Goal: Task Accomplishment & Management: Use online tool/utility

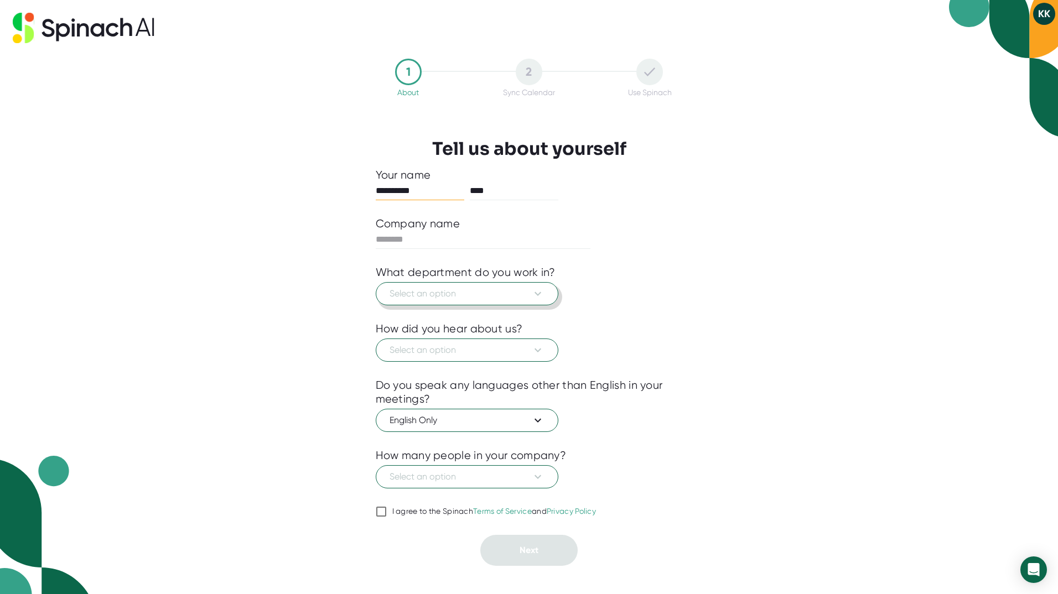
click at [497, 296] on span "Select an option" at bounding box center [467, 293] width 155 height 13
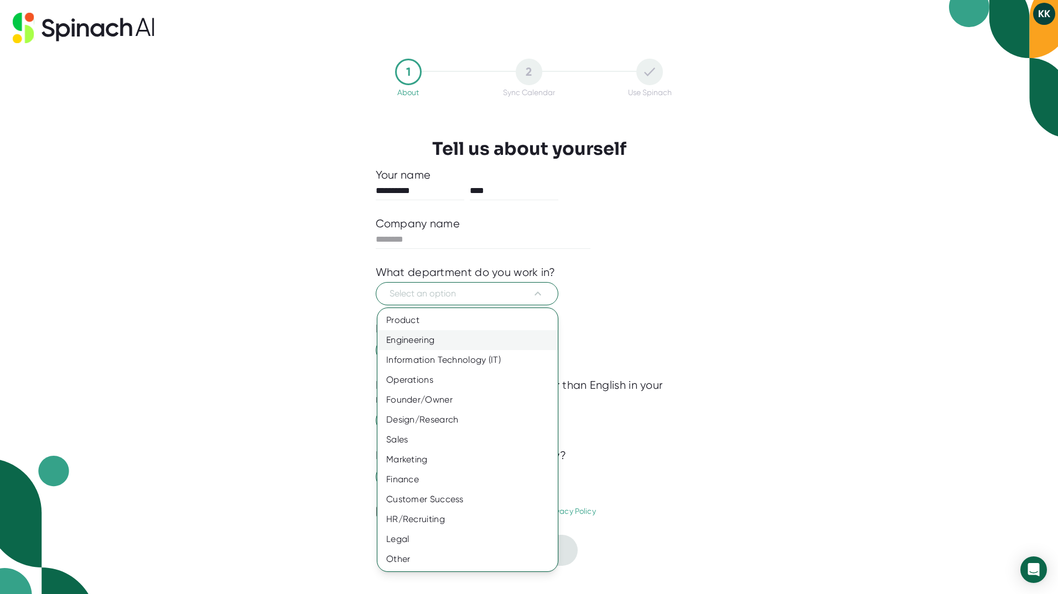
click at [468, 335] on div "Engineering" at bounding box center [467, 340] width 180 height 20
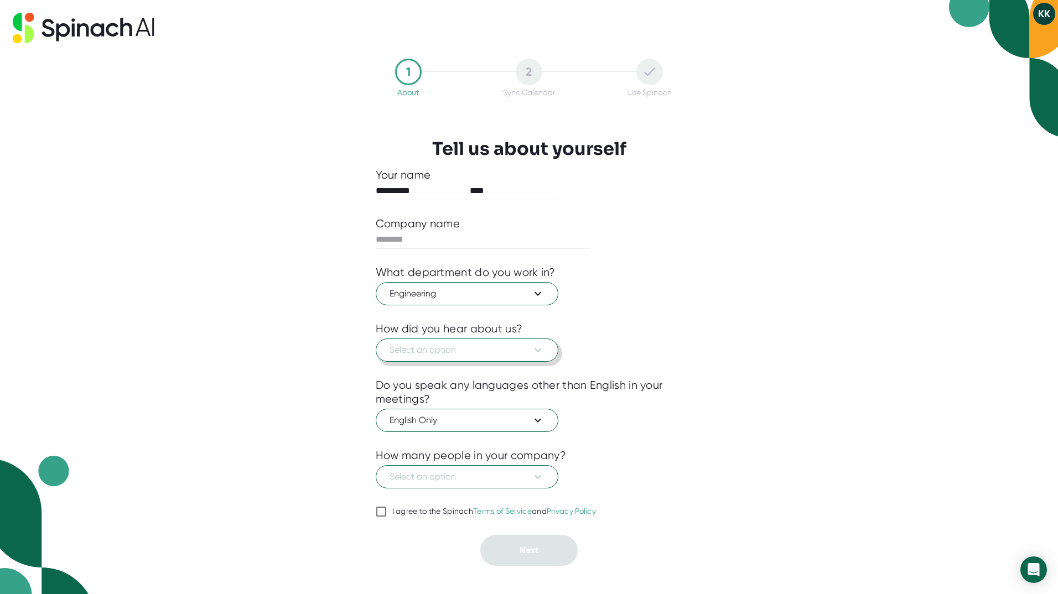
click at [464, 345] on span "Select an option" at bounding box center [467, 350] width 155 height 13
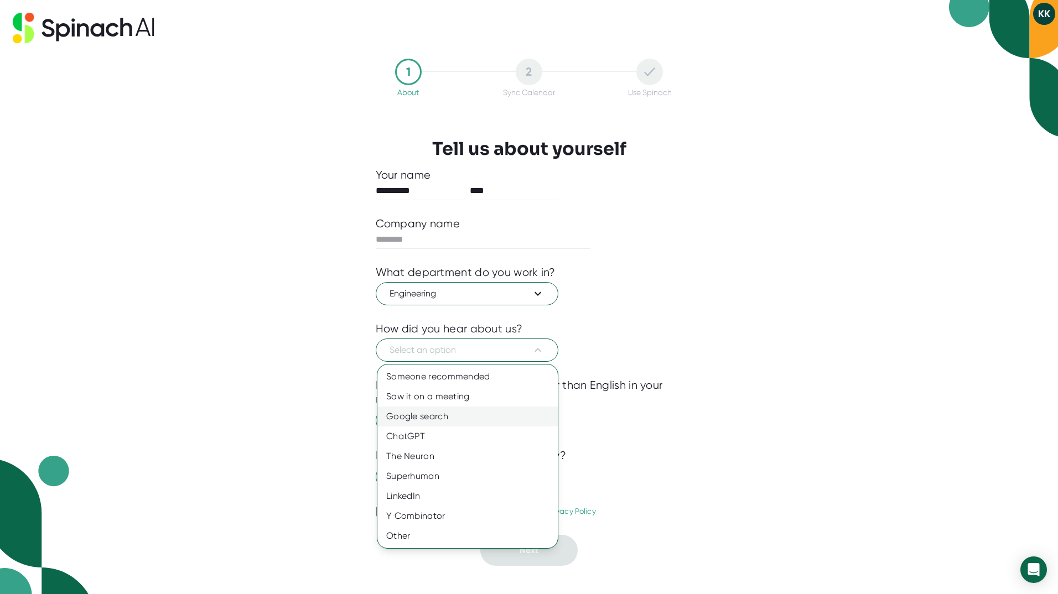
click at [445, 419] on div "Google search" at bounding box center [467, 417] width 180 height 20
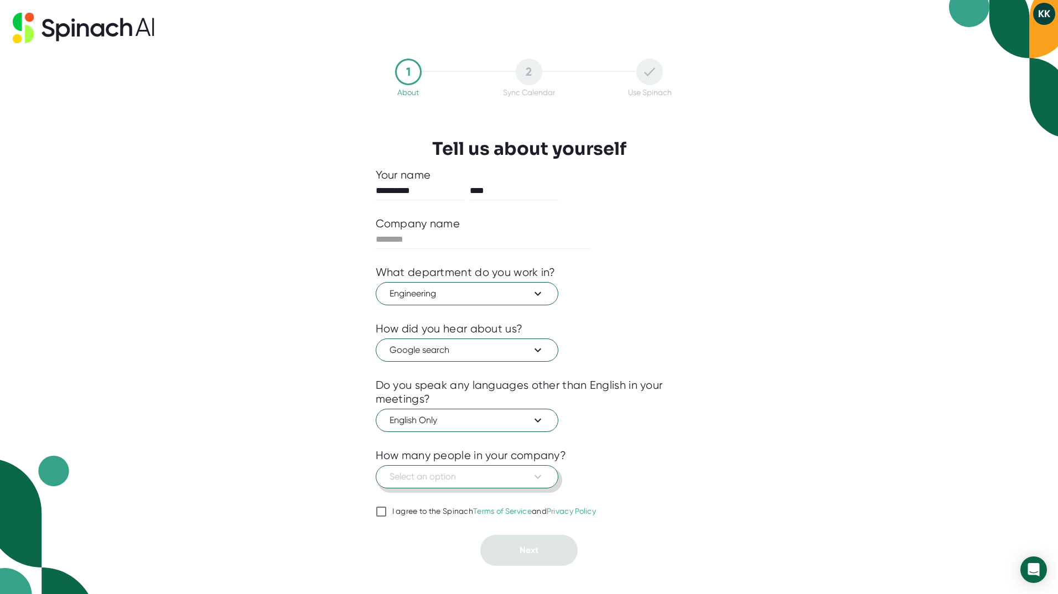
click at [443, 477] on span "Select an option" at bounding box center [467, 476] width 155 height 13
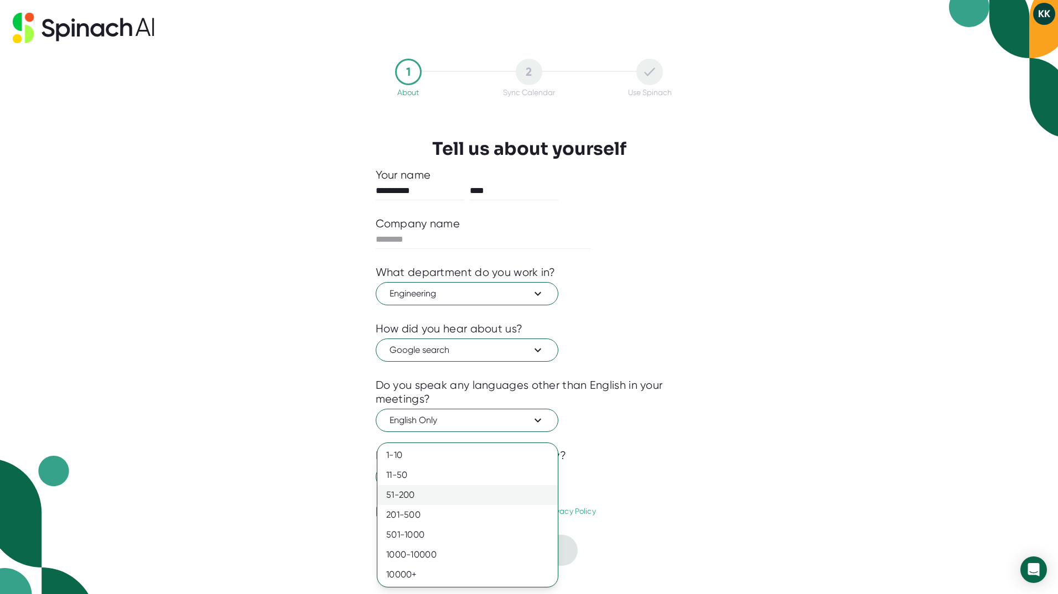
click at [421, 489] on div "51-200" at bounding box center [467, 495] width 180 height 20
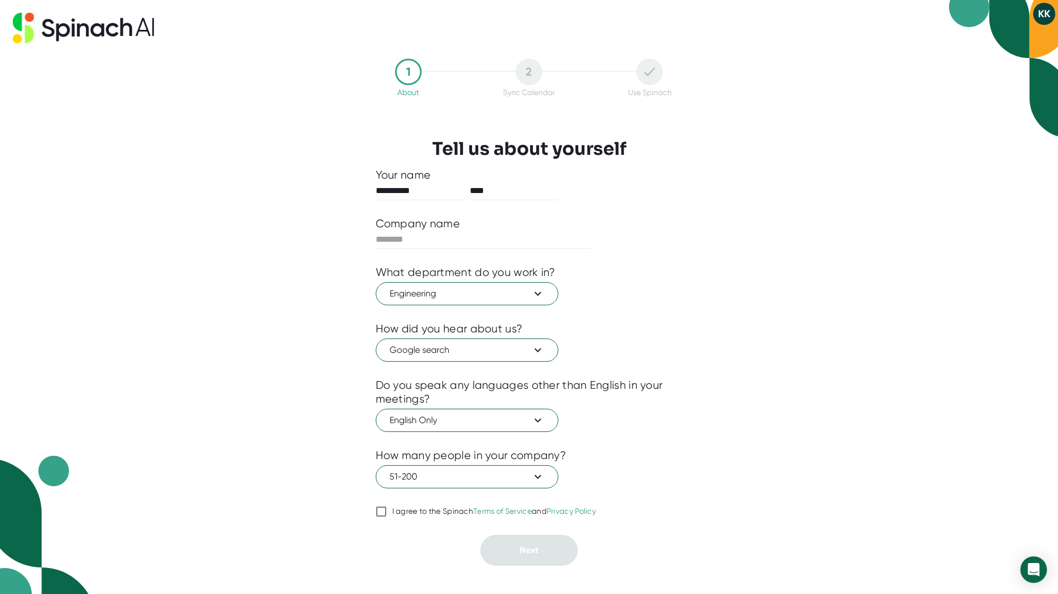
click at [669, 447] on div at bounding box center [529, 440] width 307 height 17
click at [383, 511] on input "I agree to the Spinach Terms of Service and Privacy Policy" at bounding box center [381, 511] width 11 height 13
checkbox input "true"
click at [478, 473] on span "51-200" at bounding box center [467, 476] width 155 height 13
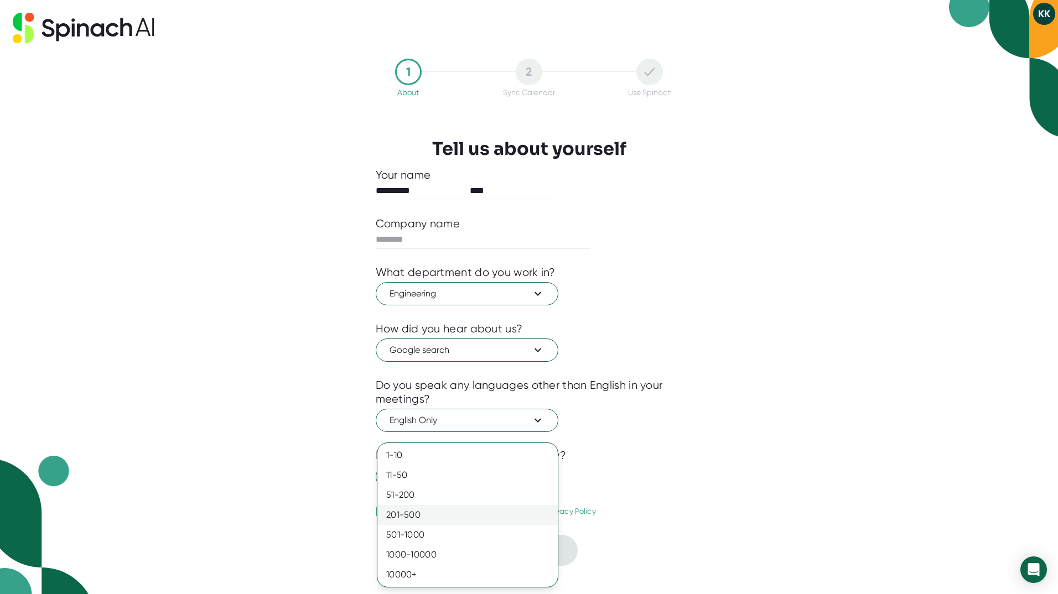
click at [426, 511] on div "201-500" at bounding box center [467, 515] width 180 height 20
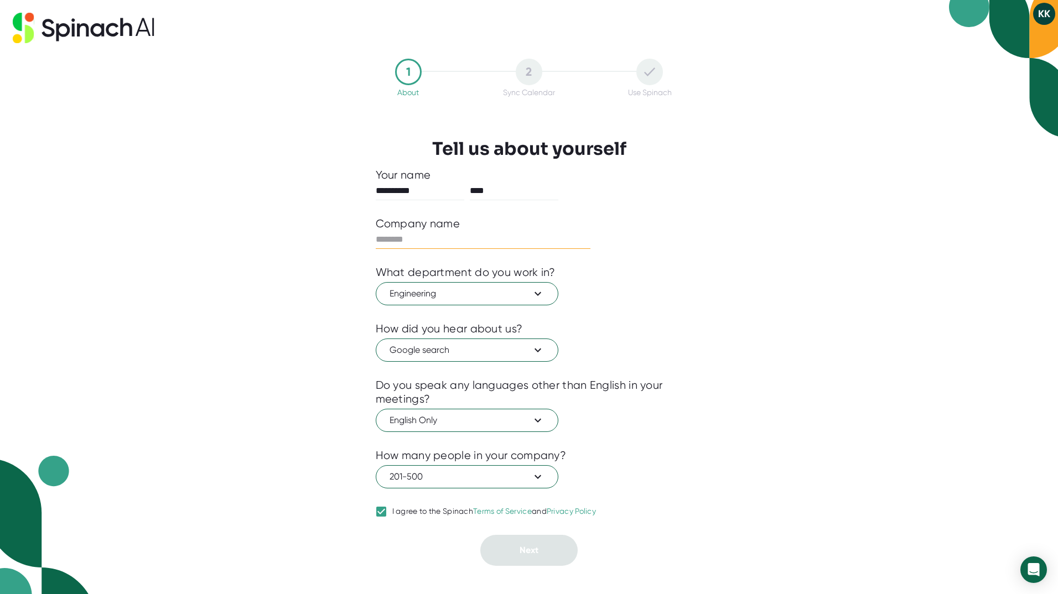
click at [474, 232] on input "text" at bounding box center [483, 240] width 215 height 18
type input "*******"
click at [530, 545] on span "Next" at bounding box center [529, 550] width 19 height 11
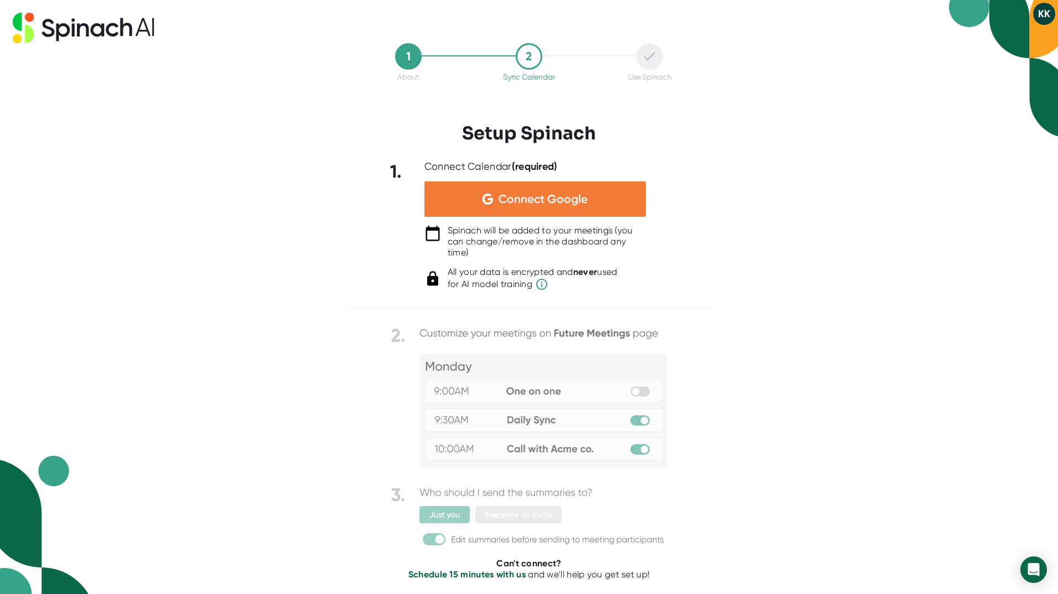
click at [582, 205] on span "Connect Google" at bounding box center [543, 199] width 89 height 11
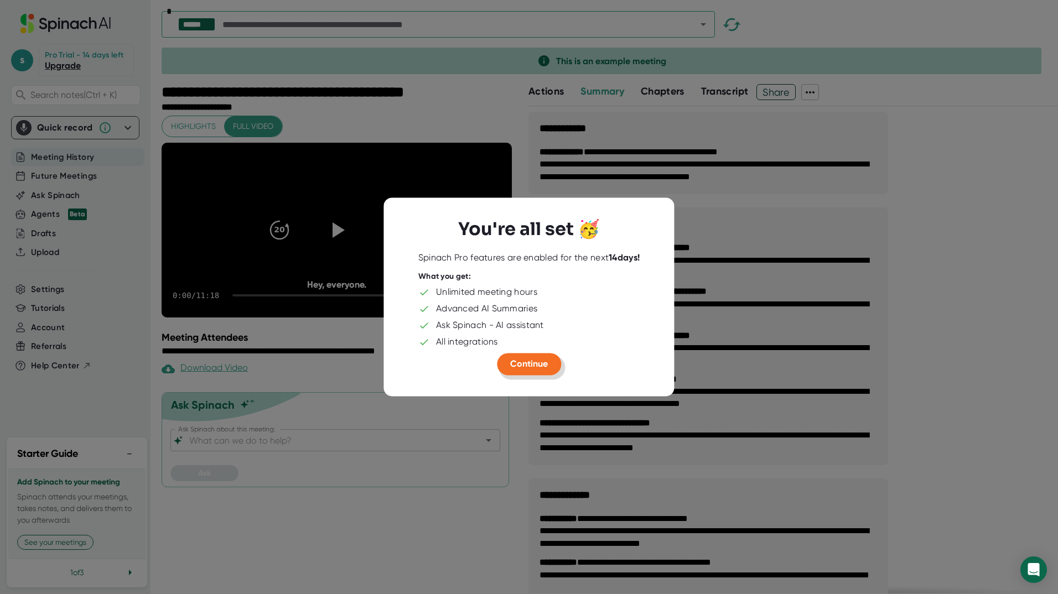
click at [538, 366] on span "Continue" at bounding box center [529, 364] width 38 height 11
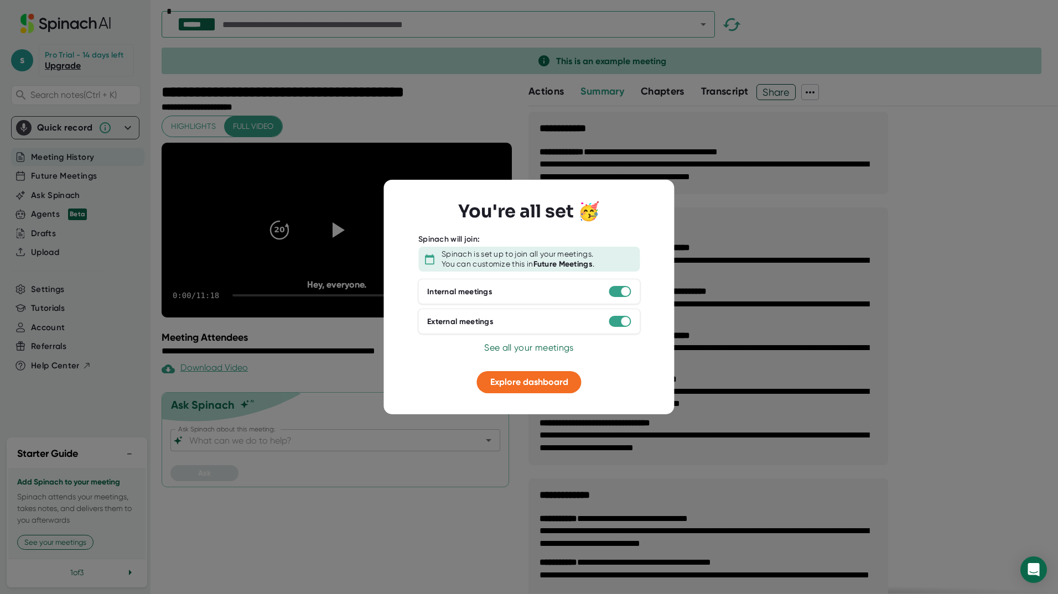
click at [787, 359] on div at bounding box center [529, 297] width 1058 height 594
click at [522, 391] on button "Explore dashboard" at bounding box center [529, 382] width 105 height 22
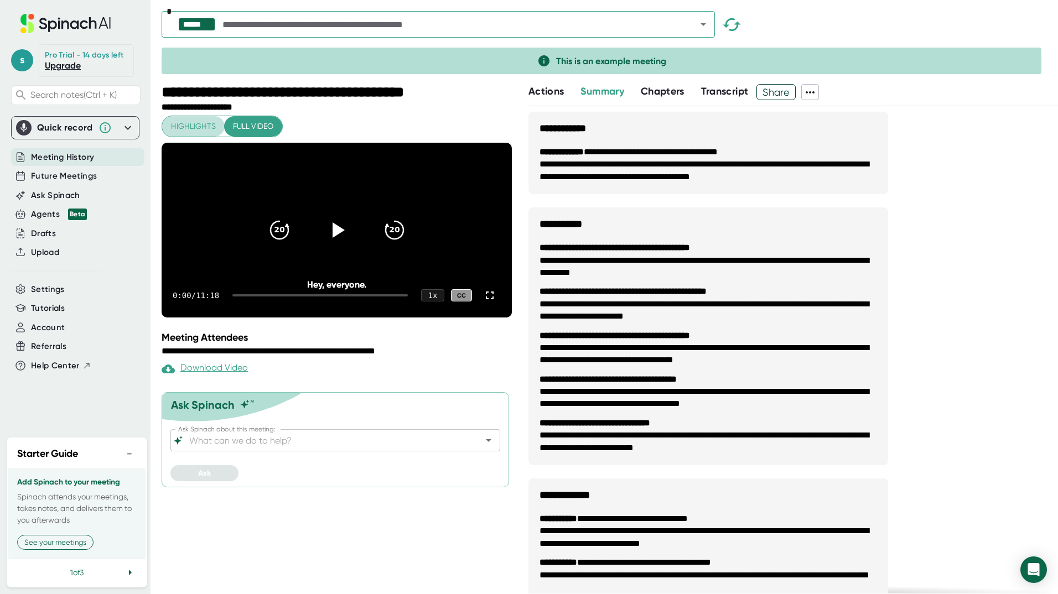
click at [204, 128] on span "Highlights" at bounding box center [193, 127] width 45 height 14
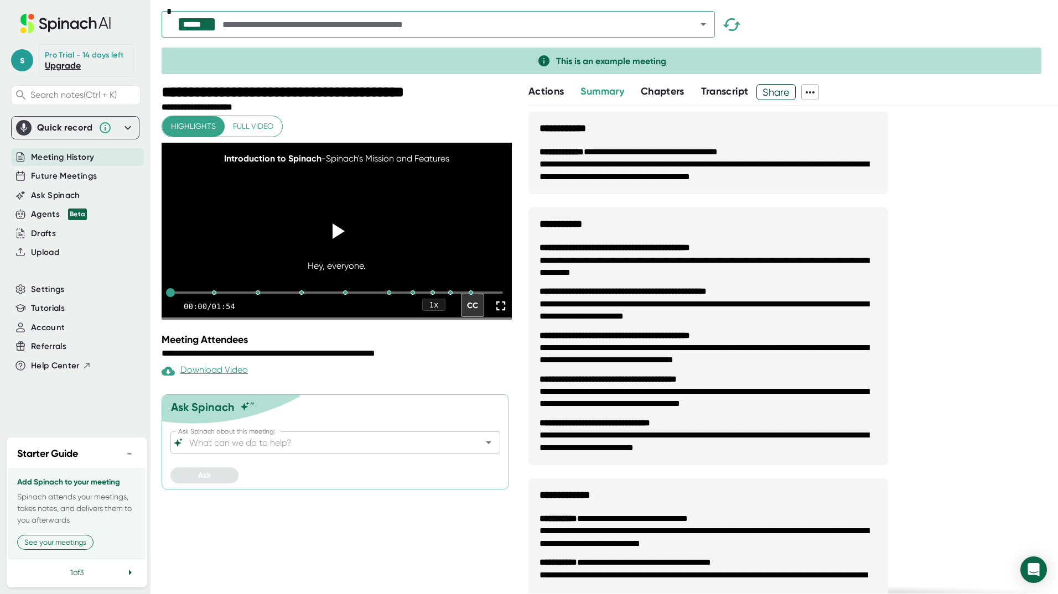
click at [269, 129] on span "Full video" at bounding box center [253, 127] width 40 height 14
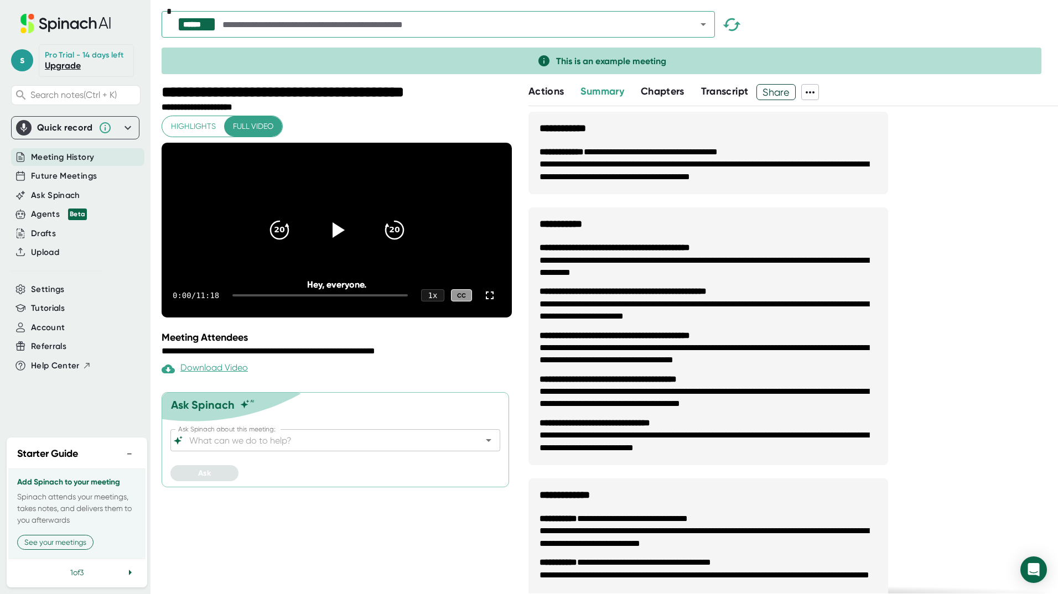
click at [80, 408] on div "s Pro Trial - 14 days left Upgrade Search notes (Ctrl + K) Quick record Include…" at bounding box center [75, 215] width 151 height 431
click at [486, 447] on icon "Open" at bounding box center [488, 440] width 13 height 13
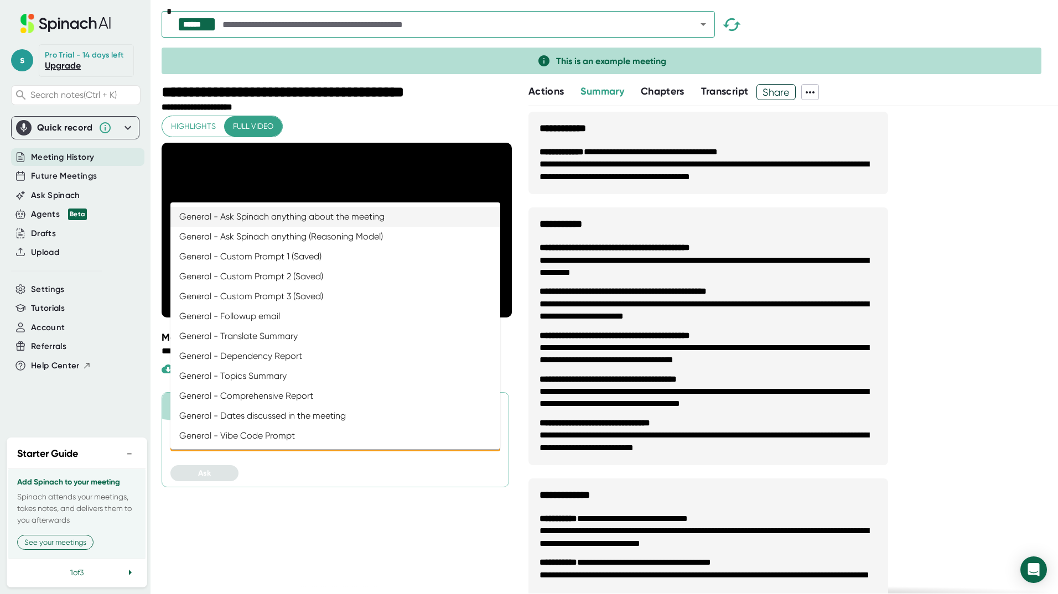
click at [486, 447] on icon "Close" at bounding box center [488, 440] width 13 height 13
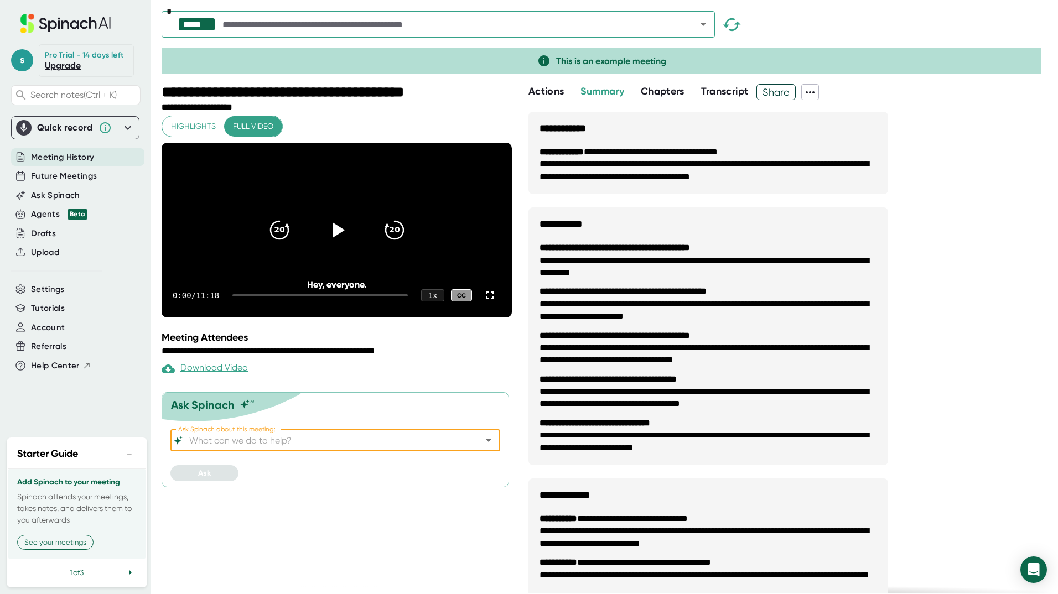
click at [594, 64] on span "This is an example meeting" at bounding box center [611, 61] width 110 height 11
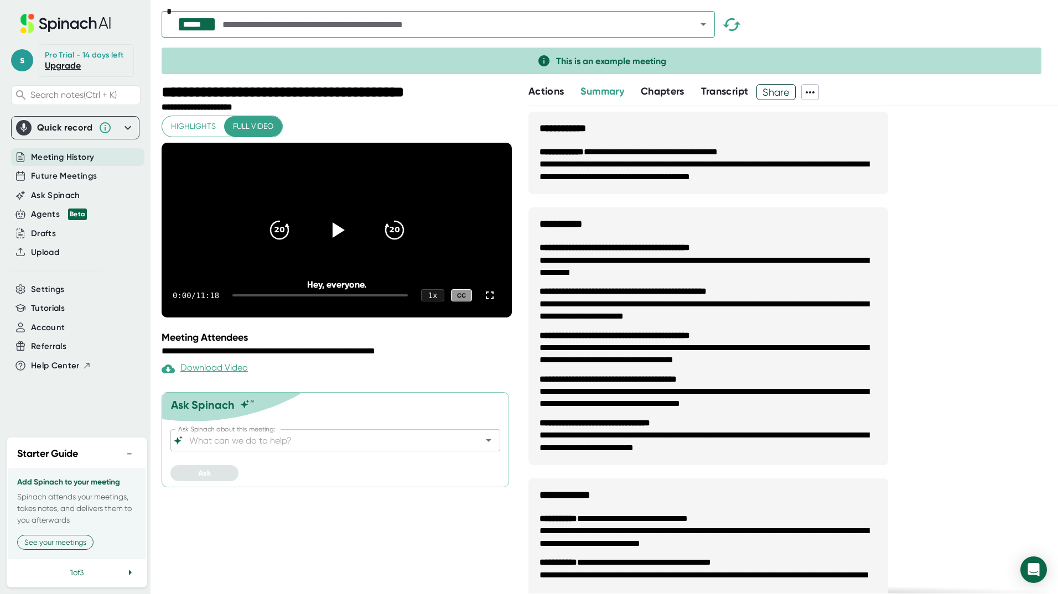
click at [44, 129] on div "Quick record" at bounding box center [65, 127] width 56 height 11
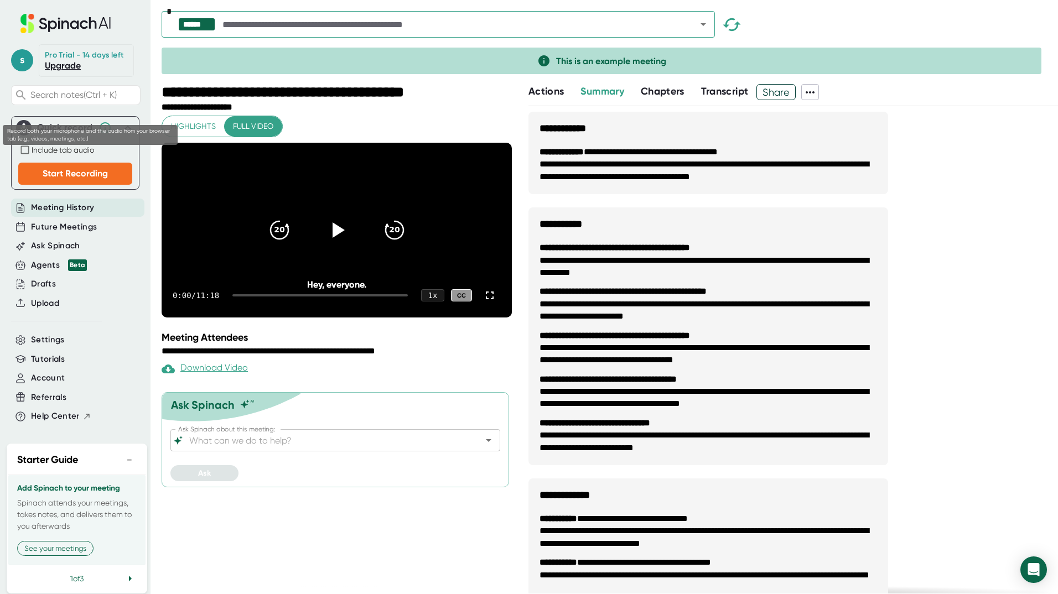
click at [72, 154] on span "Include tab audio" at bounding box center [63, 150] width 63 height 9
click at [32, 157] on input "Include tab audio" at bounding box center [24, 149] width 13 height 13
click at [72, 154] on span "Include tab audio" at bounding box center [63, 150] width 63 height 9
click at [32, 157] on input "Include tab audio" at bounding box center [24, 149] width 13 height 13
checkbox input "false"
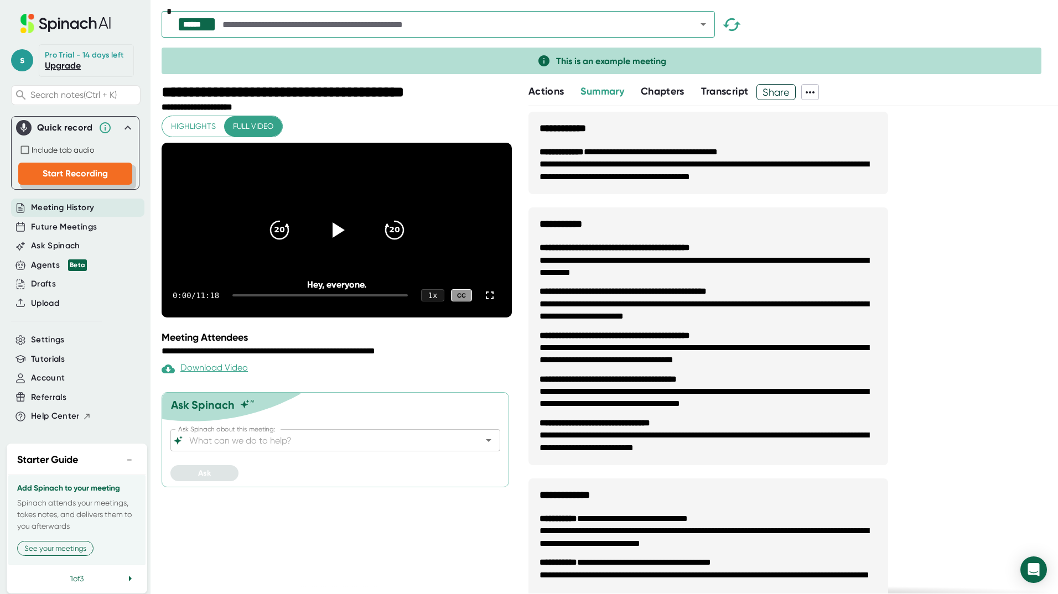
click at [76, 179] on span "Start Recording" at bounding box center [75, 173] width 65 height 11
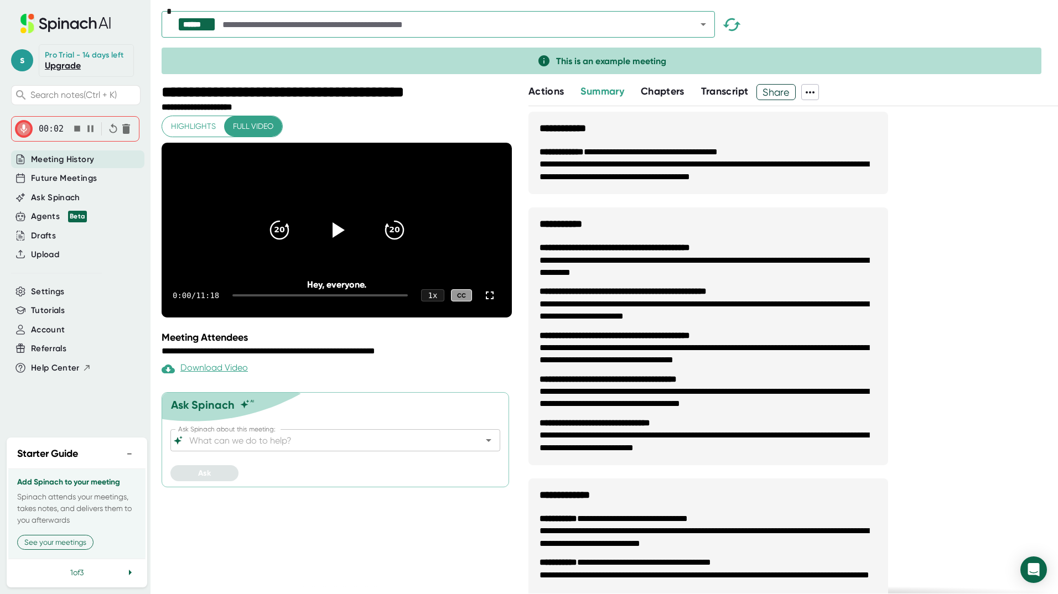
click at [73, 125] on icon "button" at bounding box center [77, 129] width 12 height 12
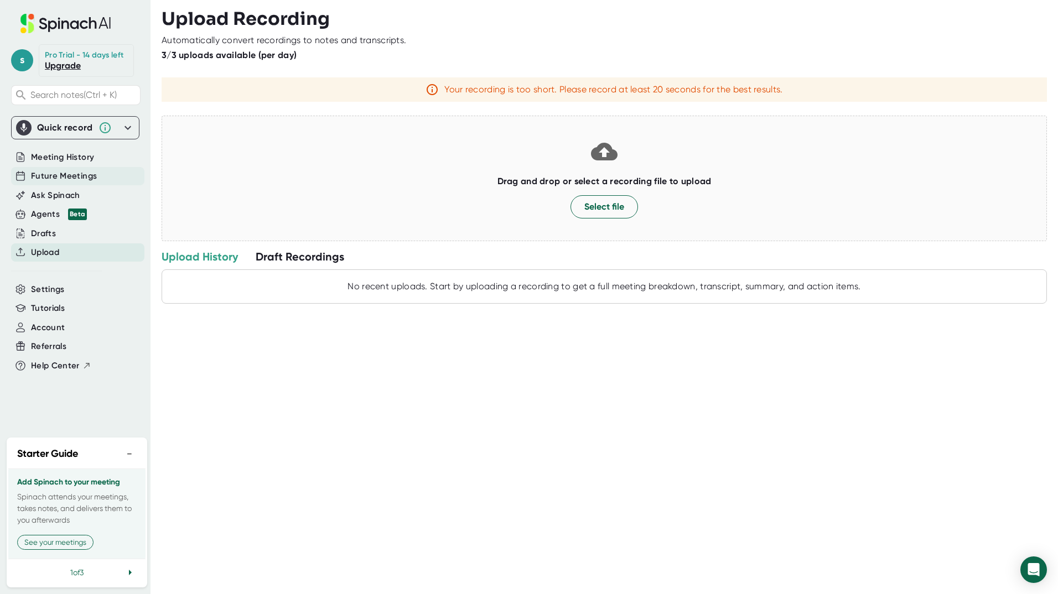
click at [76, 177] on span "Future Meetings" at bounding box center [64, 176] width 66 height 13
